Goal: Task Accomplishment & Management: Manage account settings

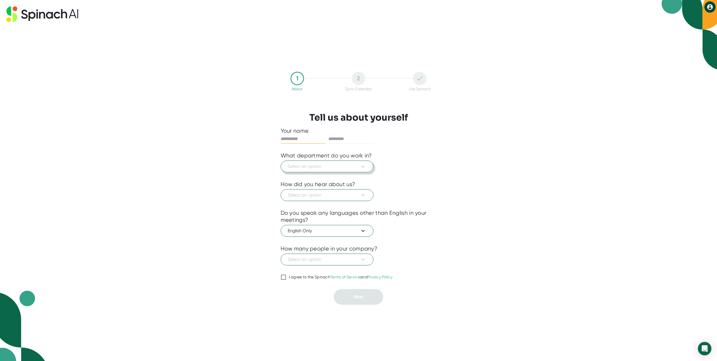
click at [367, 167] on button "Select an option" at bounding box center [327, 167] width 93 height 12
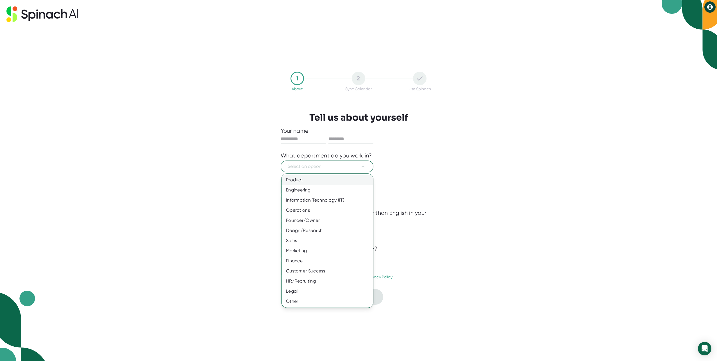
click at [328, 181] on div "Product" at bounding box center [328, 180] width 92 height 10
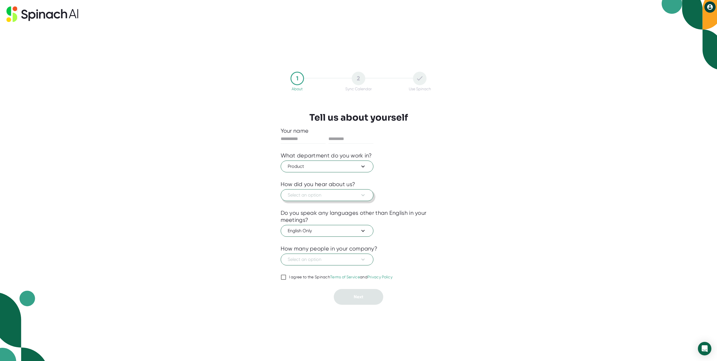
click at [357, 193] on span "Select an option" at bounding box center [327, 195] width 79 height 7
click at [337, 291] on div "Other" at bounding box center [328, 289] width 92 height 10
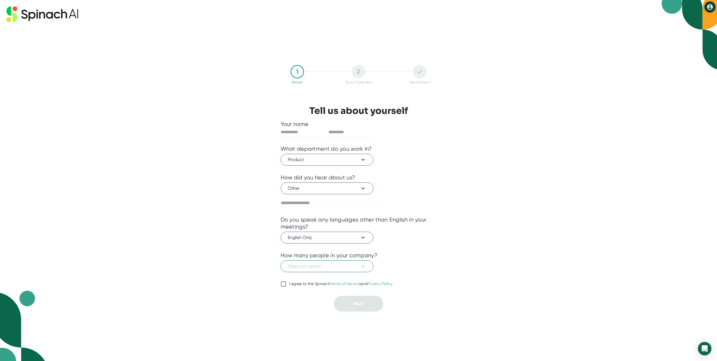
click at [356, 273] on div at bounding box center [359, 276] width 156 height 8
click at [359, 269] on span "Select an option" at bounding box center [327, 266] width 79 height 7
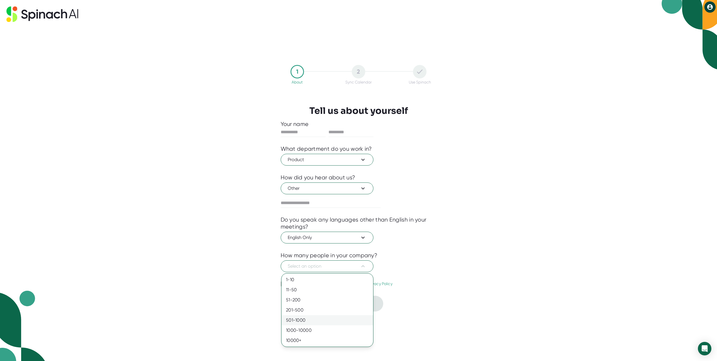
click at [342, 320] on div "501-1000" at bounding box center [328, 320] width 92 height 10
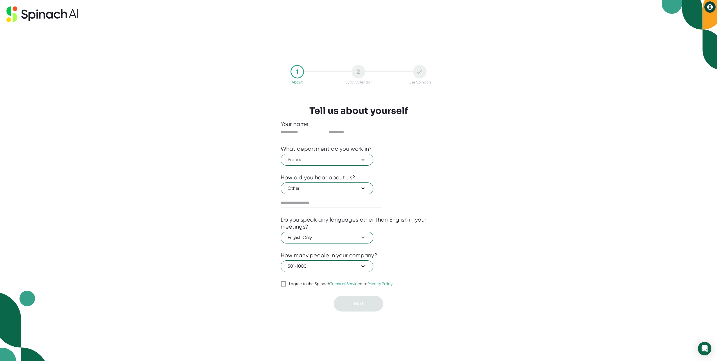
drag, startPoint x: 282, startPoint y: 285, endPoint x: 296, endPoint y: 288, distance: 14.7
click at [283, 285] on input "I agree to the Spinach Terms of Service and Privacy Policy" at bounding box center [284, 284] width 6 height 7
checkbox input "true"
click at [564, 262] on div "1 About 2 Sync Calendar Use Spinach Tell us about yourself Your name What depar…" at bounding box center [358, 180] width 717 height 361
click at [306, 130] on input "text" at bounding box center [303, 132] width 45 height 9
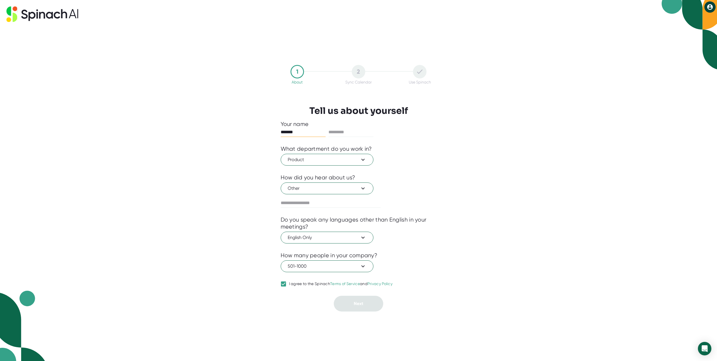
type input "*******"
type input "*****"
click at [362, 309] on button "Next" at bounding box center [358, 304] width 49 height 16
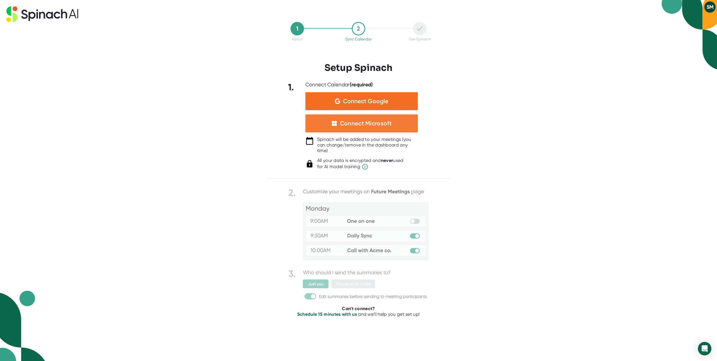
click at [405, 121] on div "Connect Microsoft" at bounding box center [362, 123] width 112 height 18
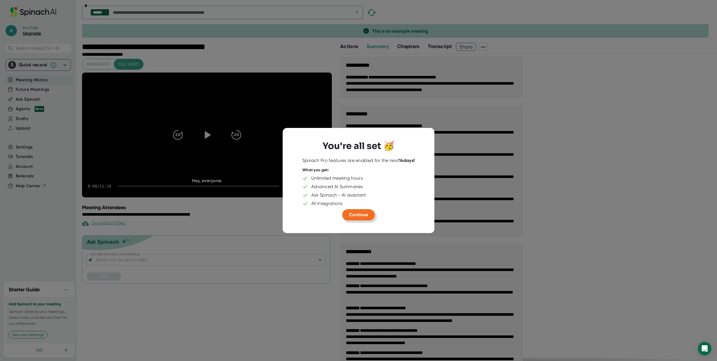
click at [358, 216] on span "Continue" at bounding box center [358, 214] width 19 height 5
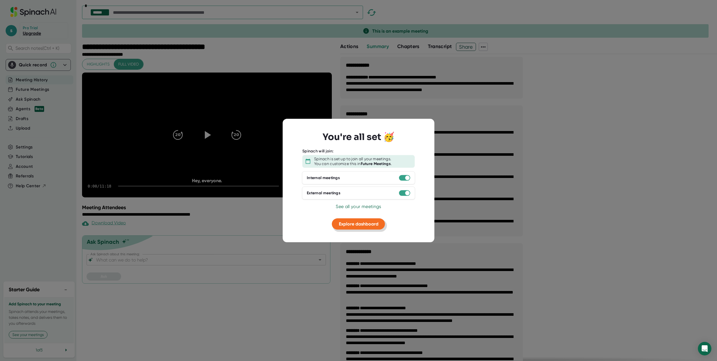
click at [373, 223] on span "Explore dashboard" at bounding box center [359, 223] width 40 height 5
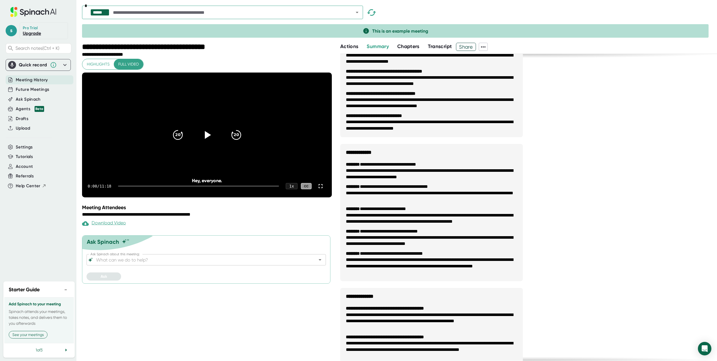
scroll to position [84, 0]
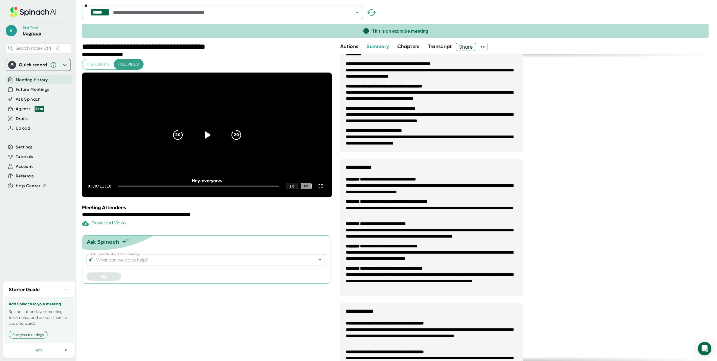
click at [348, 49] on button "Actions" at bounding box center [349, 47] width 18 height 8
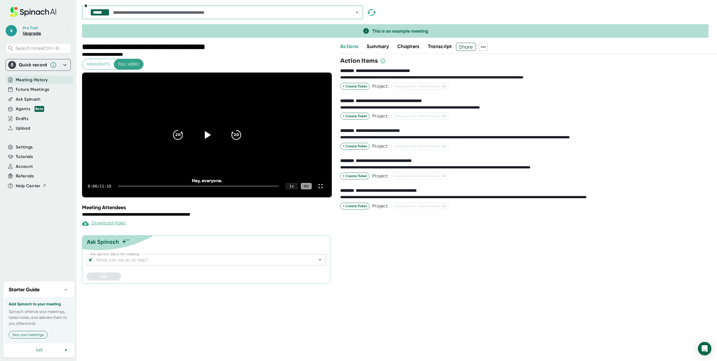
click at [377, 46] on span "Summary" at bounding box center [378, 46] width 22 height 6
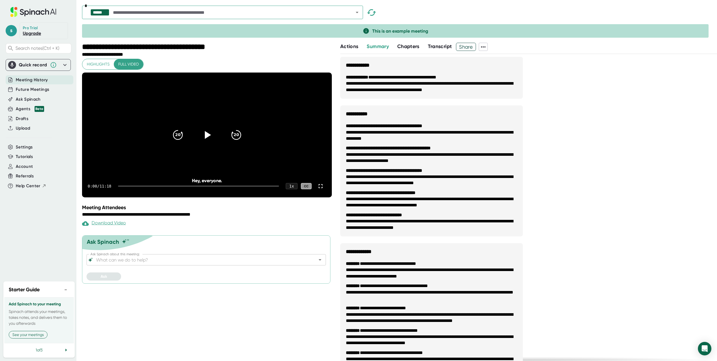
click at [409, 45] on span "Chapters" at bounding box center [408, 46] width 22 height 6
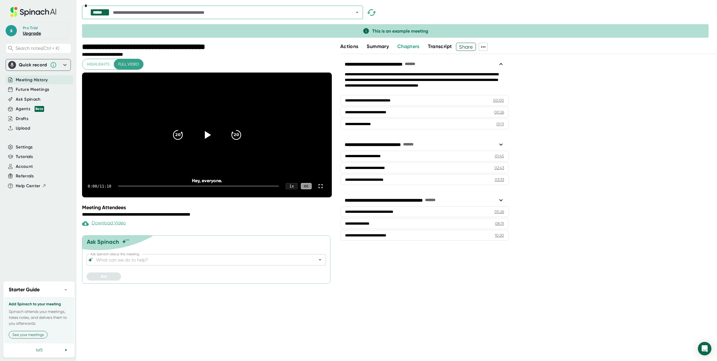
click at [439, 46] on span "Transcript" at bounding box center [440, 46] width 24 height 6
